Goal: Task Accomplishment & Management: Use online tool/utility

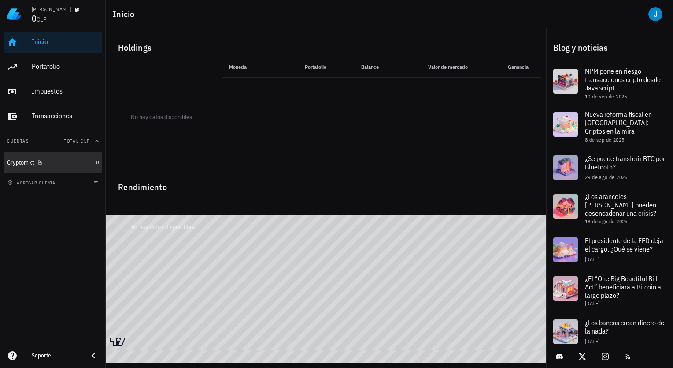
click at [48, 168] on div "Cryptomkt" at bounding box center [49, 162] width 85 height 19
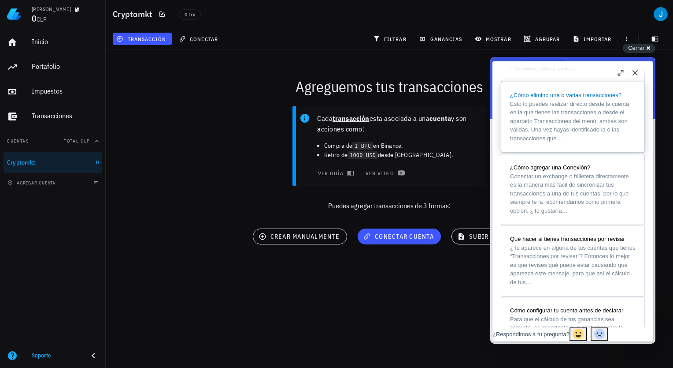
scroll to position [397, 0]
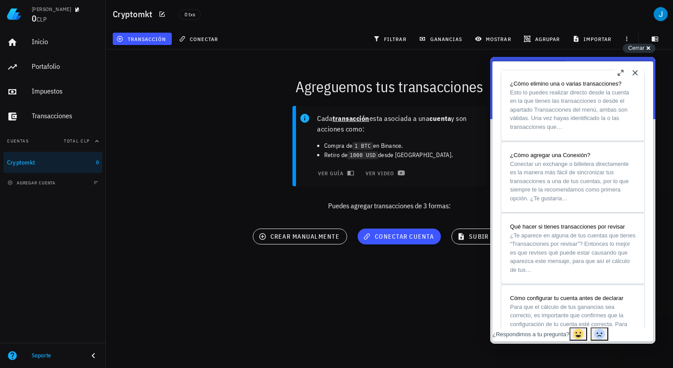
click at [637, 72] on button "Close" at bounding box center [635, 73] width 14 height 14
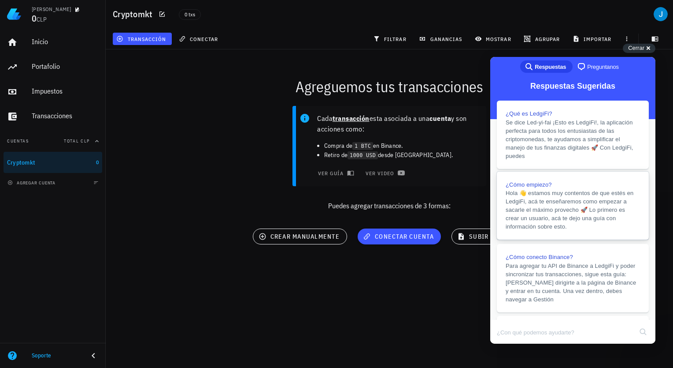
click at [594, 212] on span "Hola 👋 estamos muy contentos de que estés en LedgiFi, acá te enseñaremos como e…" at bounding box center [570, 210] width 128 height 40
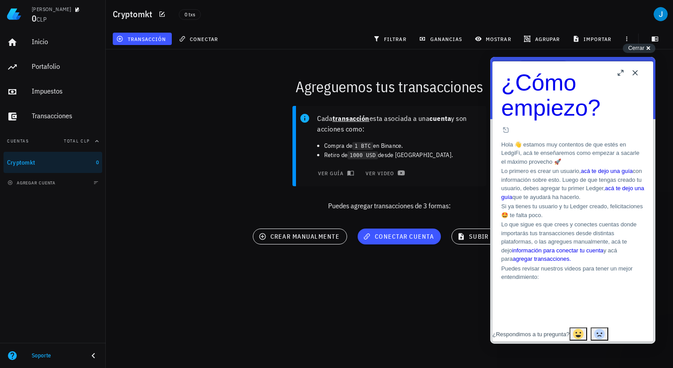
click at [633, 74] on button "Close" at bounding box center [635, 73] width 14 height 14
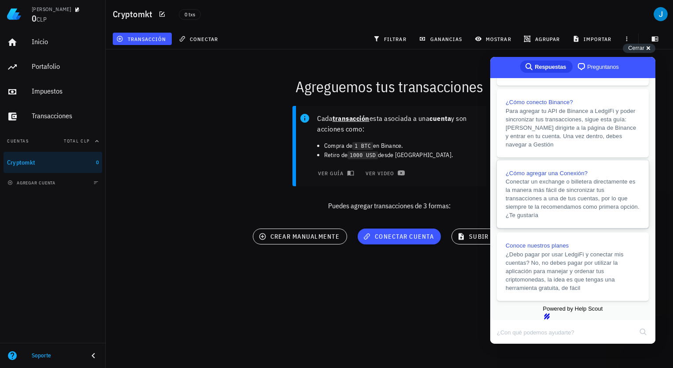
scroll to position [186, 0]
click at [588, 182] on span "Conectar un exchange o billetera directamente es la manera más fácil de sincron…" at bounding box center [573, 198] width 134 height 42
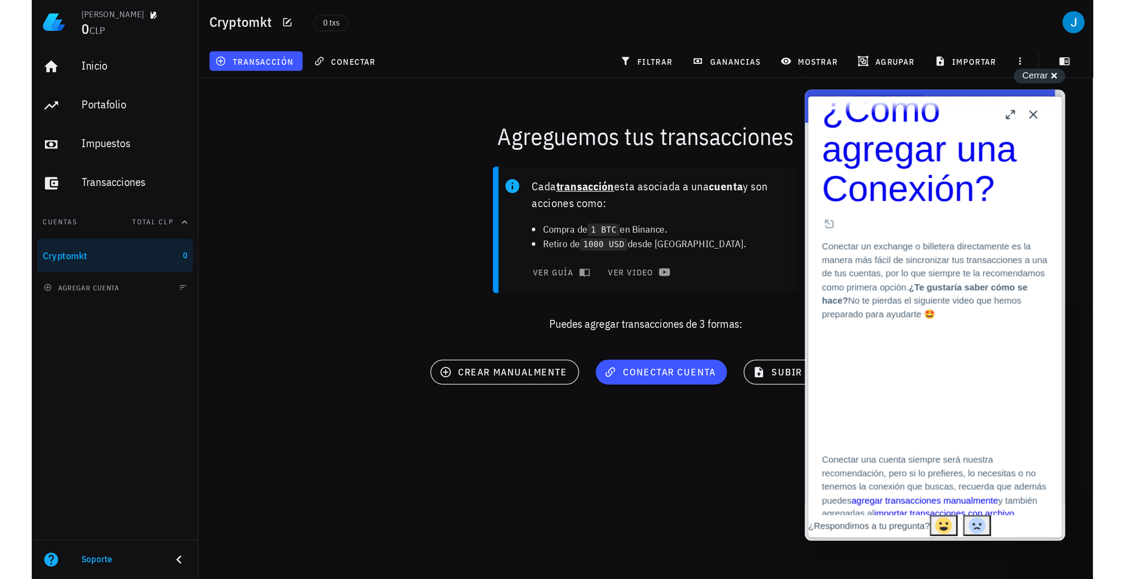
scroll to position [0, 0]
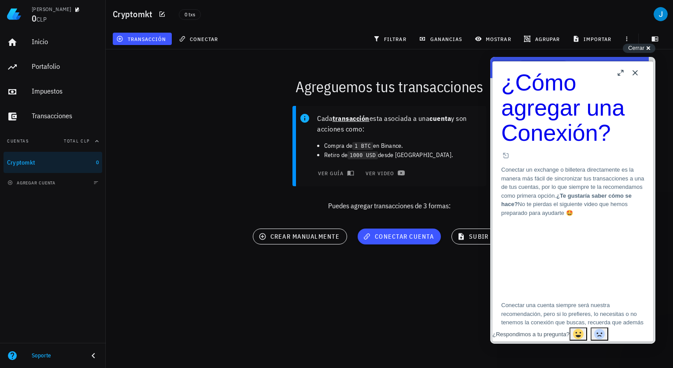
click at [636, 74] on button "Close" at bounding box center [635, 73] width 14 height 14
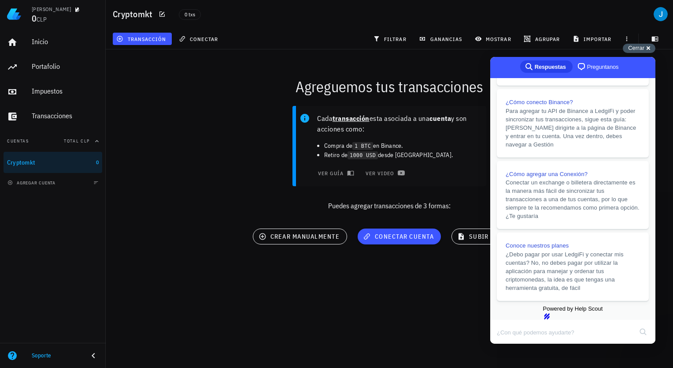
click at [638, 50] on span "Cerrar" at bounding box center [636, 48] width 16 height 7
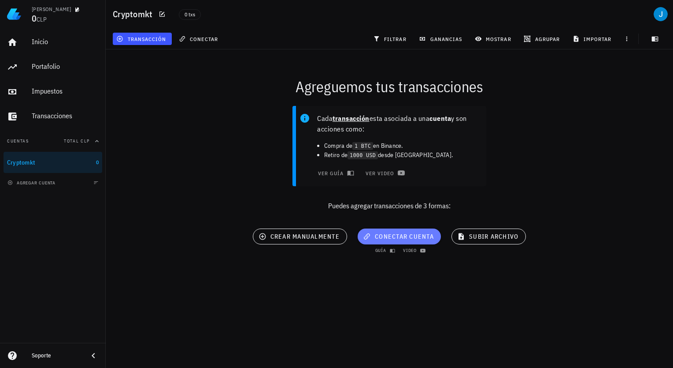
click at [405, 240] on span "conectar cuenta" at bounding box center [399, 236] width 69 height 8
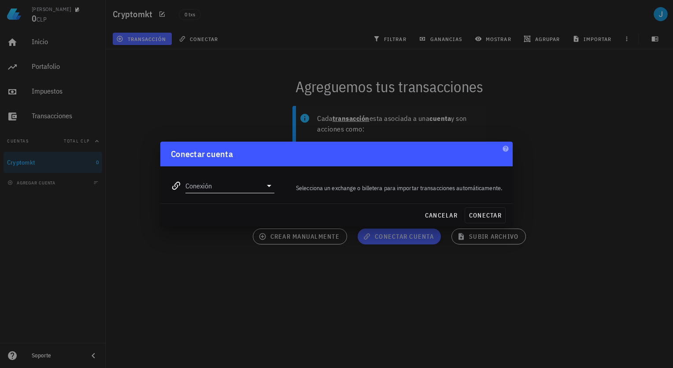
click at [267, 182] on icon at bounding box center [269, 185] width 11 height 11
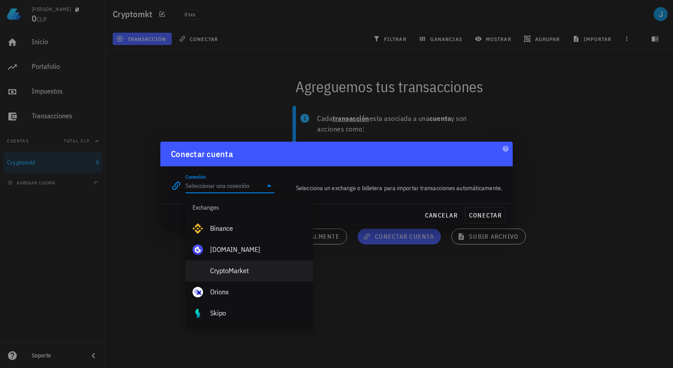
click at [231, 270] on div "CryptoMarket" at bounding box center [258, 270] width 96 height 8
type input "CryptoMarket"
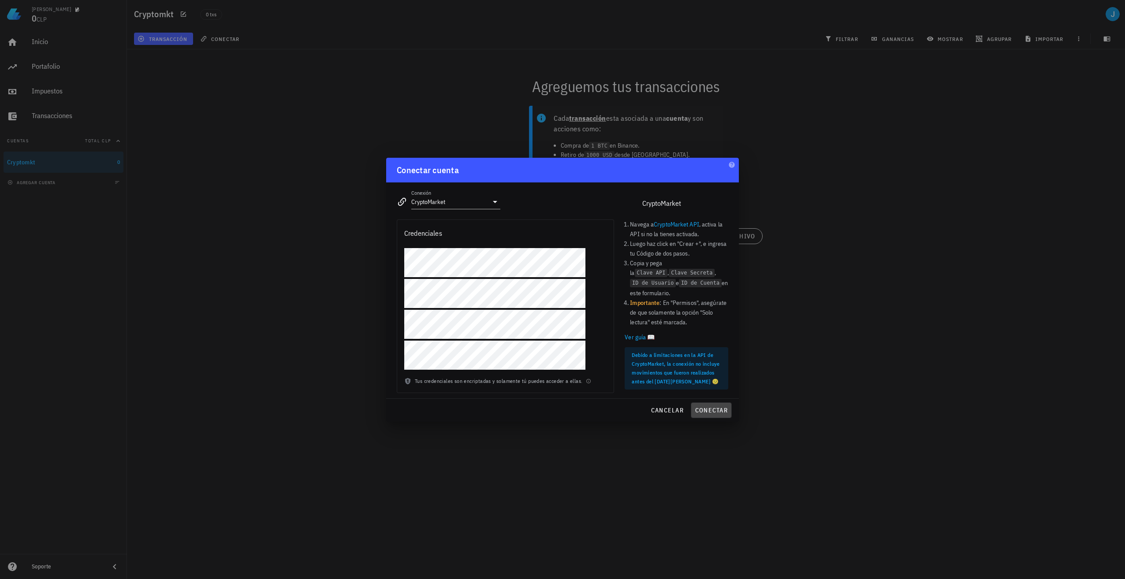
click at [673, 367] on span "conectar" at bounding box center [711, 410] width 33 height 8
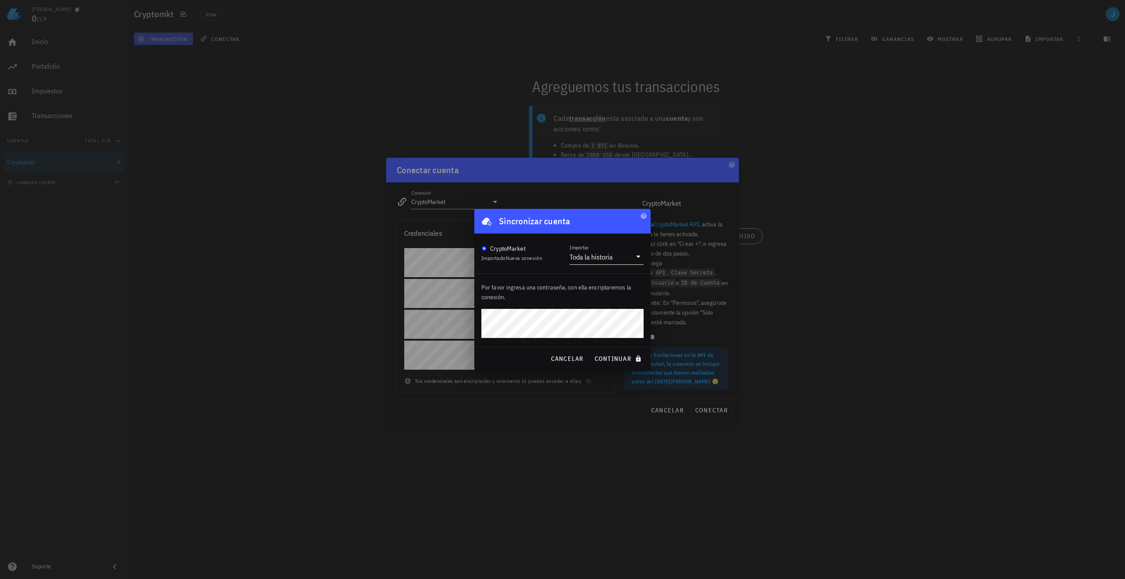
click at [595, 258] on div "Toda la historia" at bounding box center [590, 257] width 43 height 9
click at [605, 258] on div "Toda la historia" at bounding box center [606, 263] width 60 height 19
click at [617, 356] on span "continuar" at bounding box center [618, 359] width 49 height 8
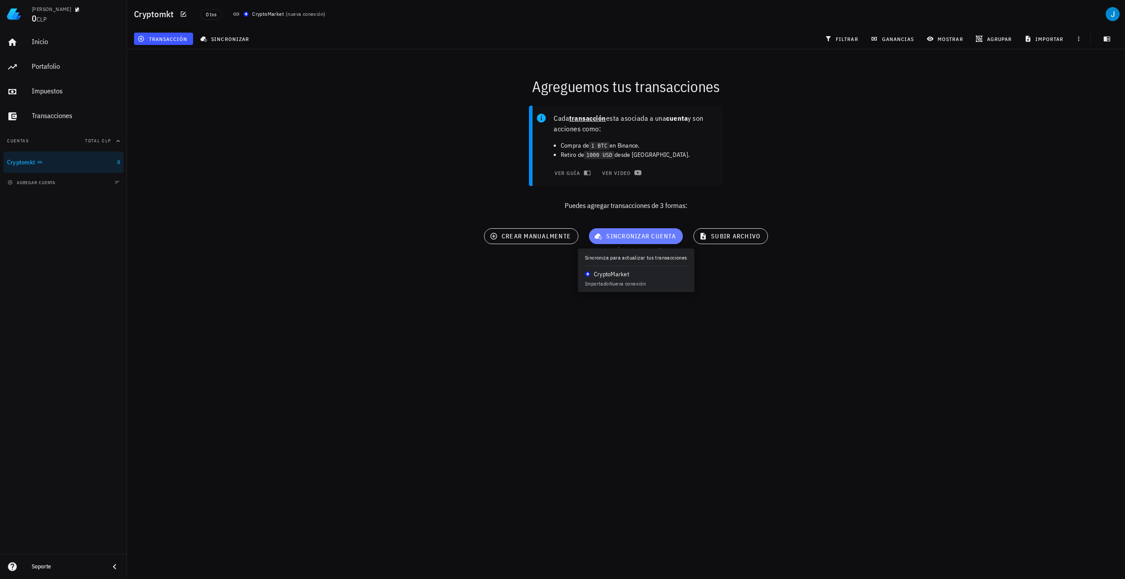
click at [611, 231] on button "sincronizar cuenta" at bounding box center [636, 236] width 94 height 16
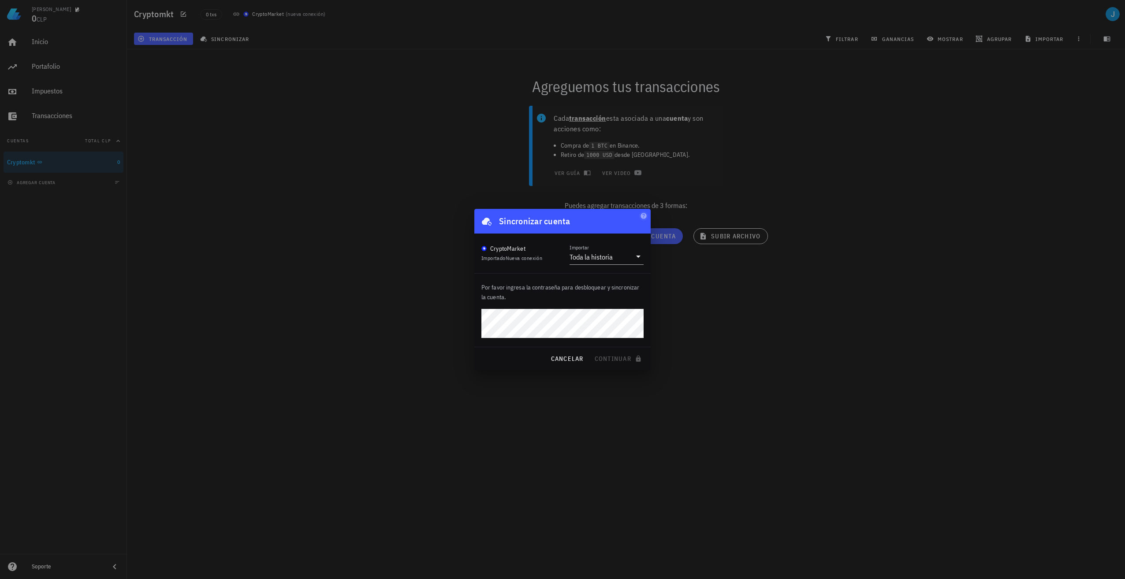
click at [577, 315] on div "Sincronizar cuenta CryptoMarket Importado Nueva conexión Importar Toda la histo…" at bounding box center [562, 289] width 176 height 161
click at [640, 213] on icon "button" at bounding box center [643, 215] width 7 height 7
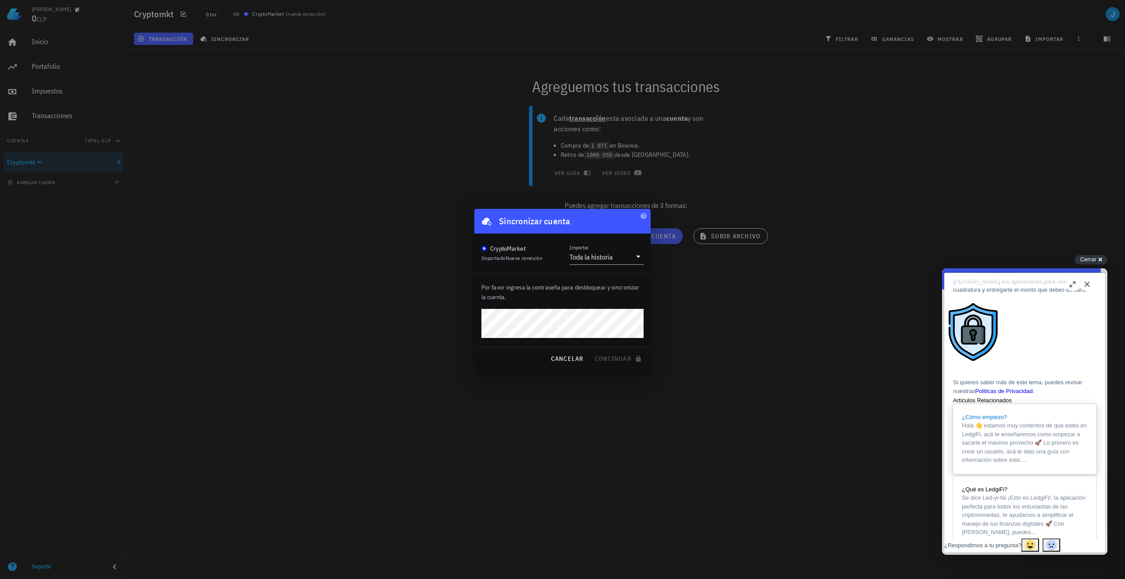
scroll to position [190, 0]
click at [673, 287] on button "Close" at bounding box center [1087, 284] width 14 height 14
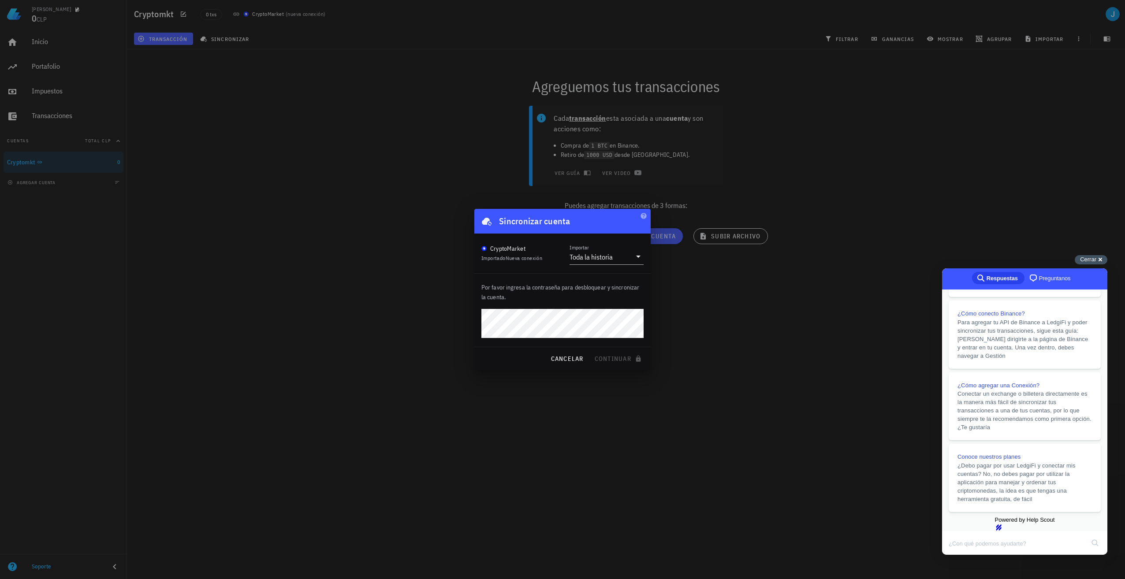
click at [673, 261] on span "Cerrar" at bounding box center [1088, 259] width 16 height 7
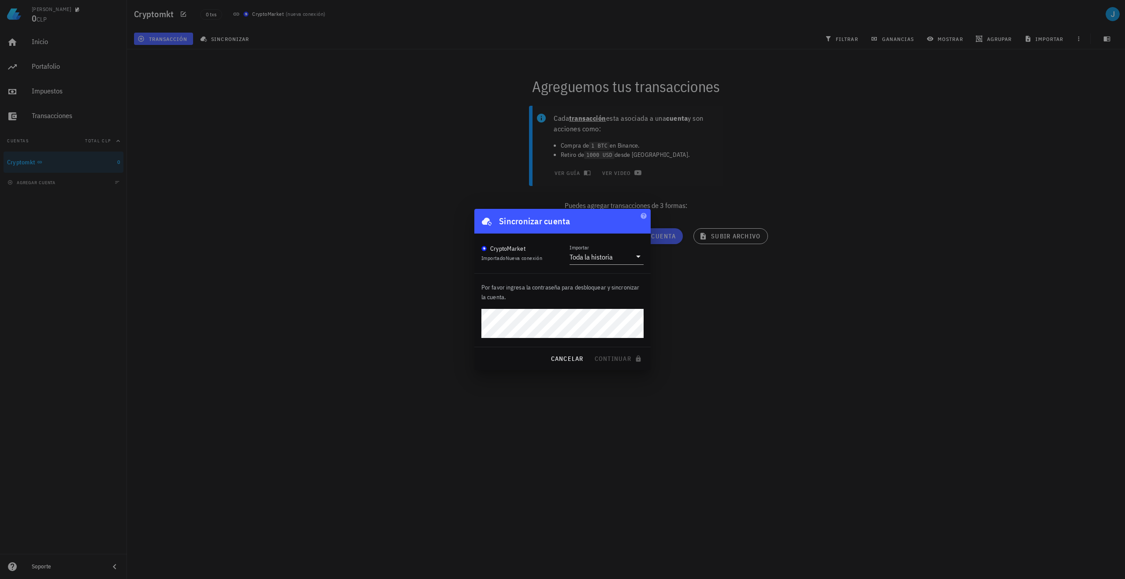
click at [673, 367] on div at bounding box center [562, 289] width 1125 height 579
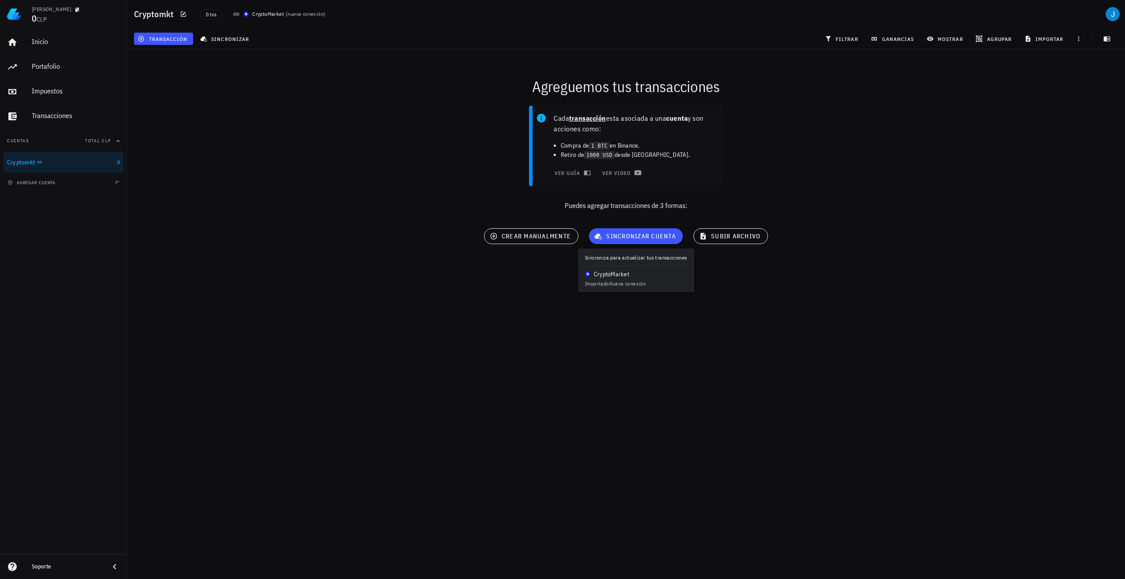
click at [673, 367] on div "Juan Cristóbal 0 CLP Inicio Portafolio Impuestos Transacciones Cuentas Total CL…" at bounding box center [562, 289] width 1125 height 579
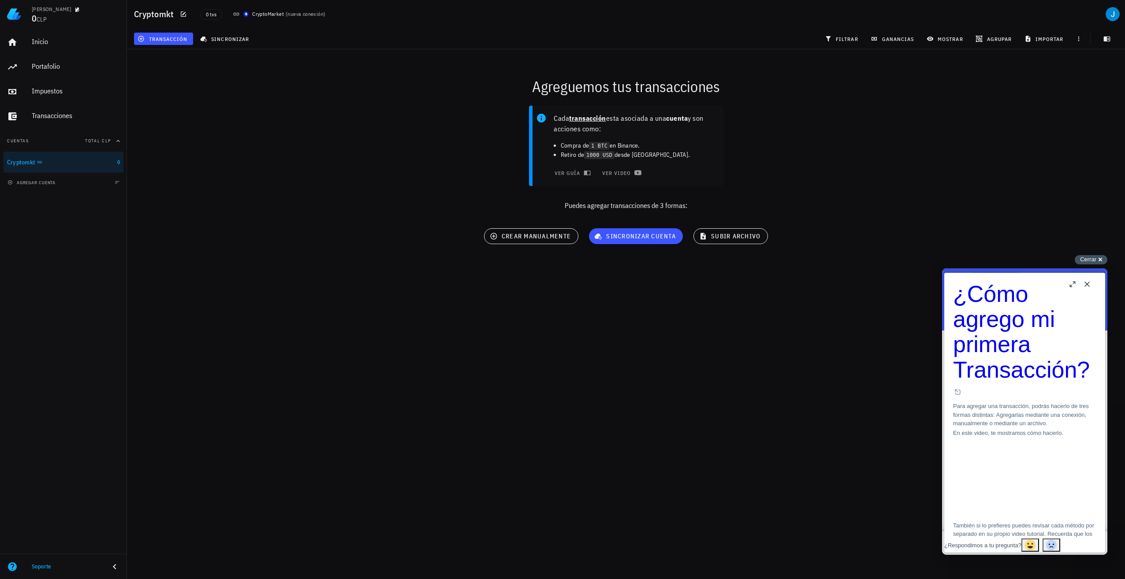
click at [1093, 261] on span "Cerrar" at bounding box center [1088, 259] width 16 height 7
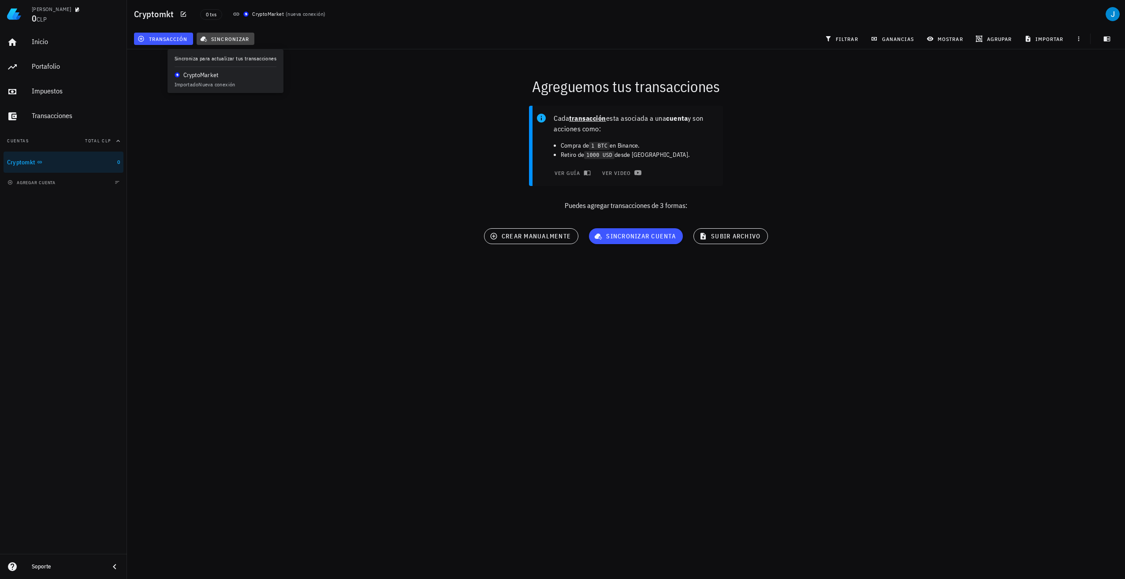
click at [226, 40] on span "sincronizar" at bounding box center [225, 38] width 47 height 7
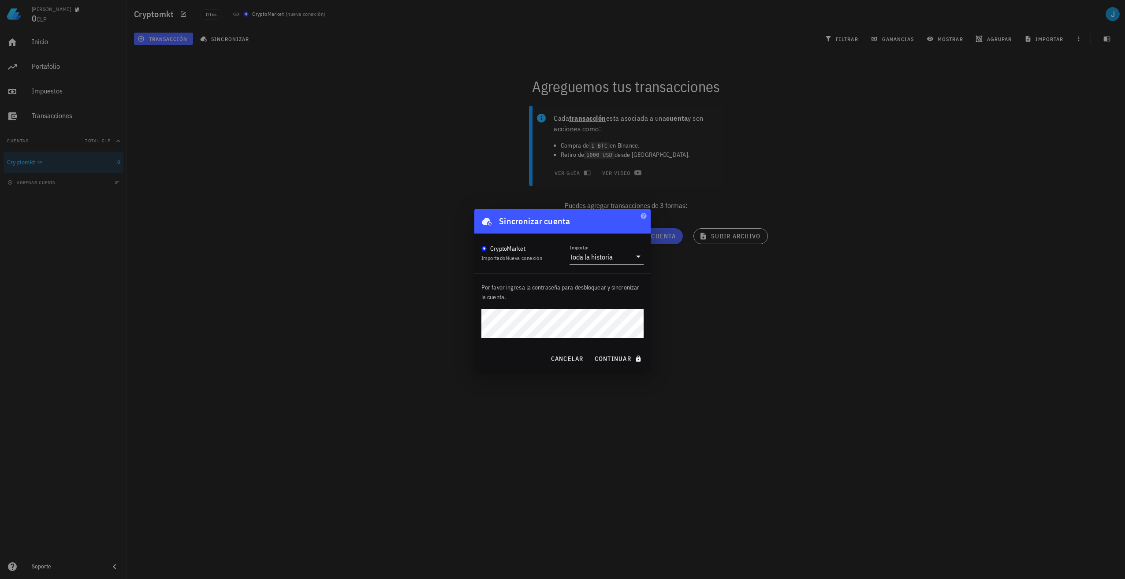
click at [591, 351] on button "continuar" at bounding box center [619, 359] width 56 height 16
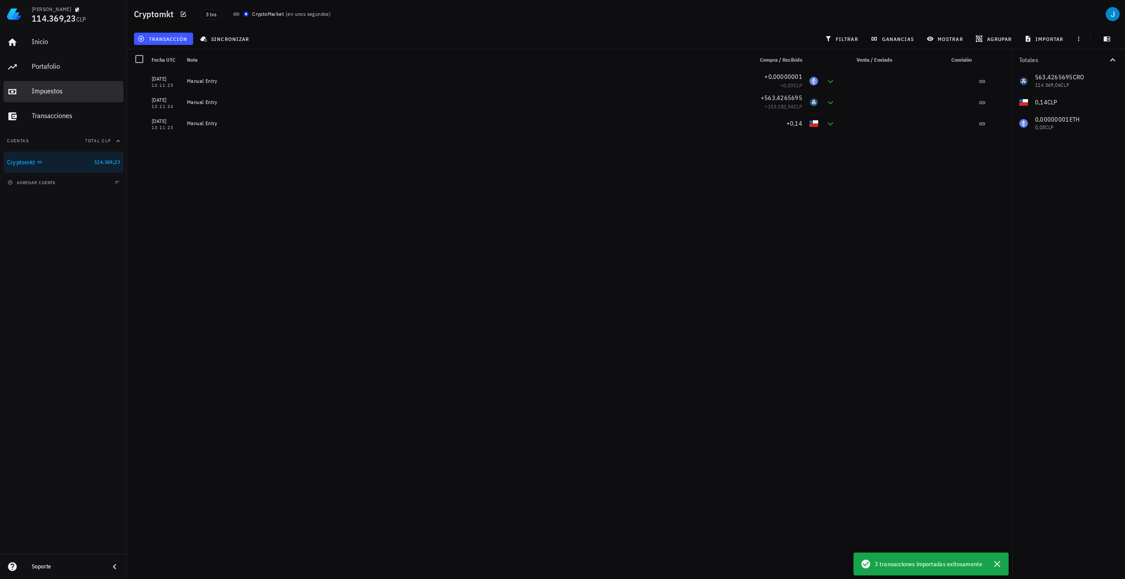
click at [89, 90] on div "Impuestos" at bounding box center [76, 91] width 88 height 8
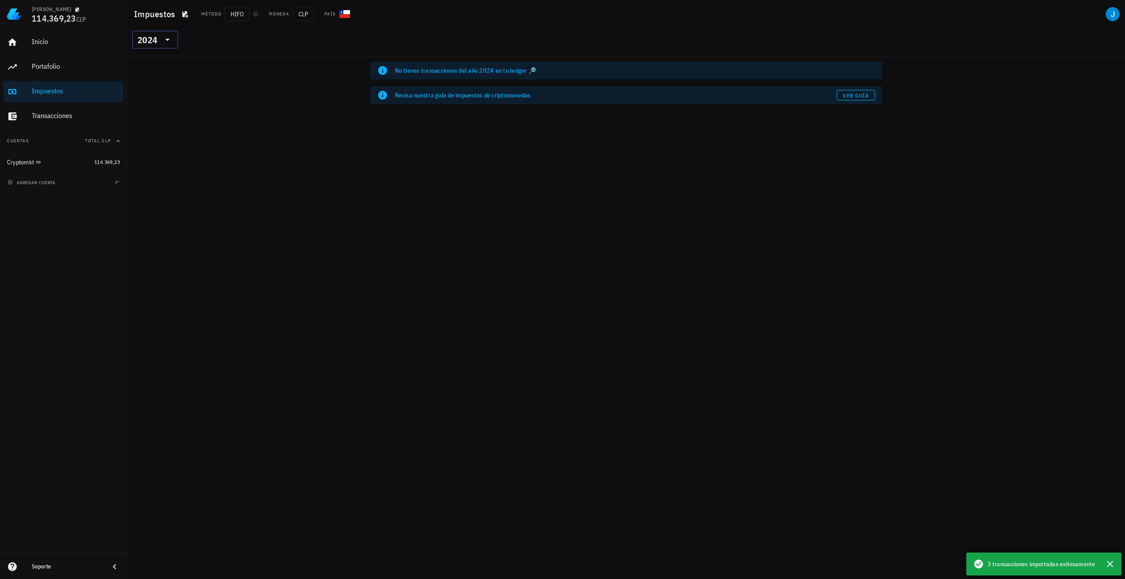
click at [164, 41] on icon at bounding box center [167, 39] width 11 height 11
click at [160, 65] on div "2025" at bounding box center [155, 62] width 32 height 7
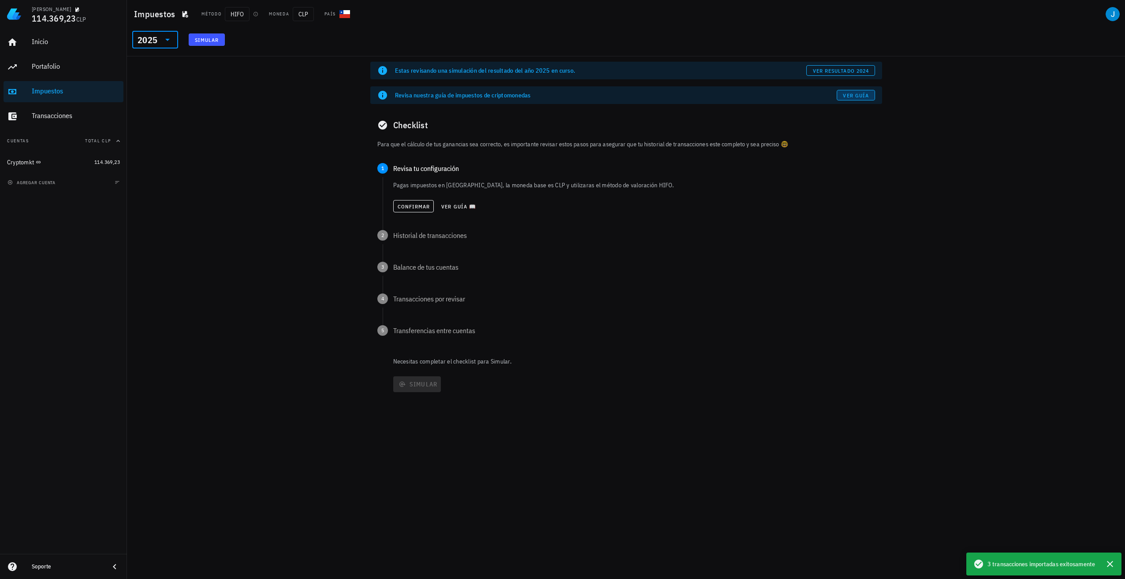
click at [847, 97] on span "Ver guía" at bounding box center [855, 95] width 26 height 7
